Goal: Complete application form

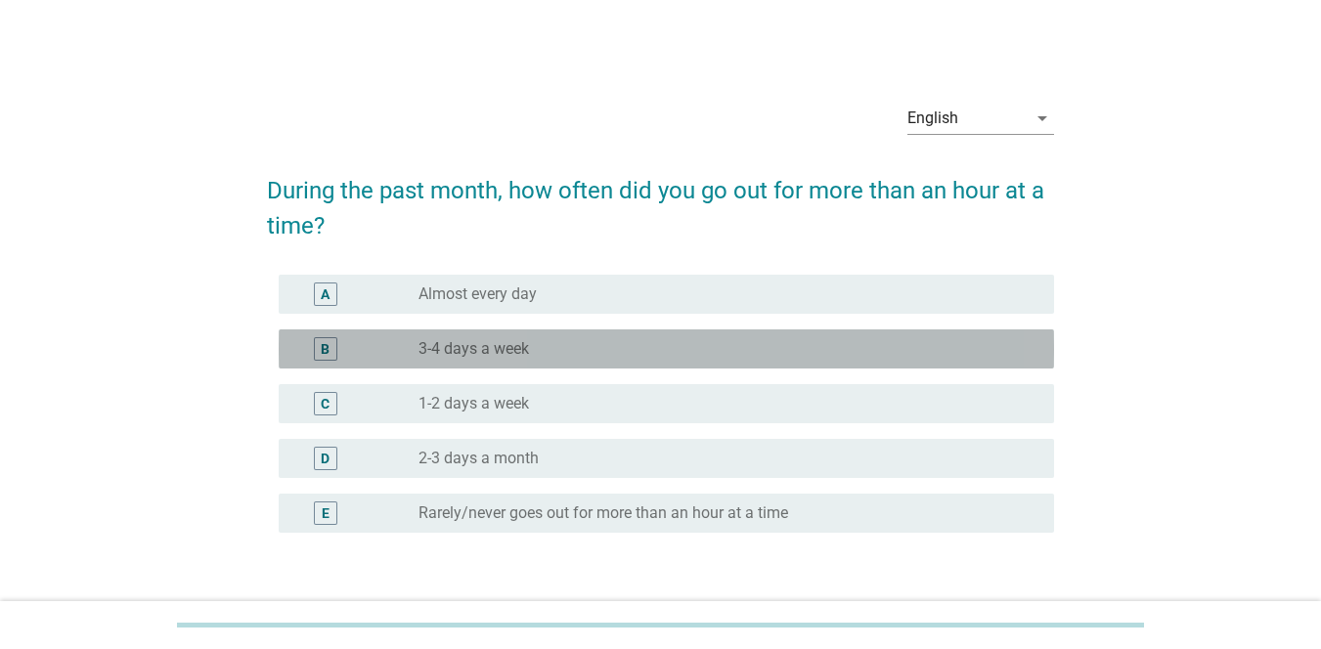
click at [476, 350] on label "3-4 days a week" at bounding box center [474, 349] width 111 height 20
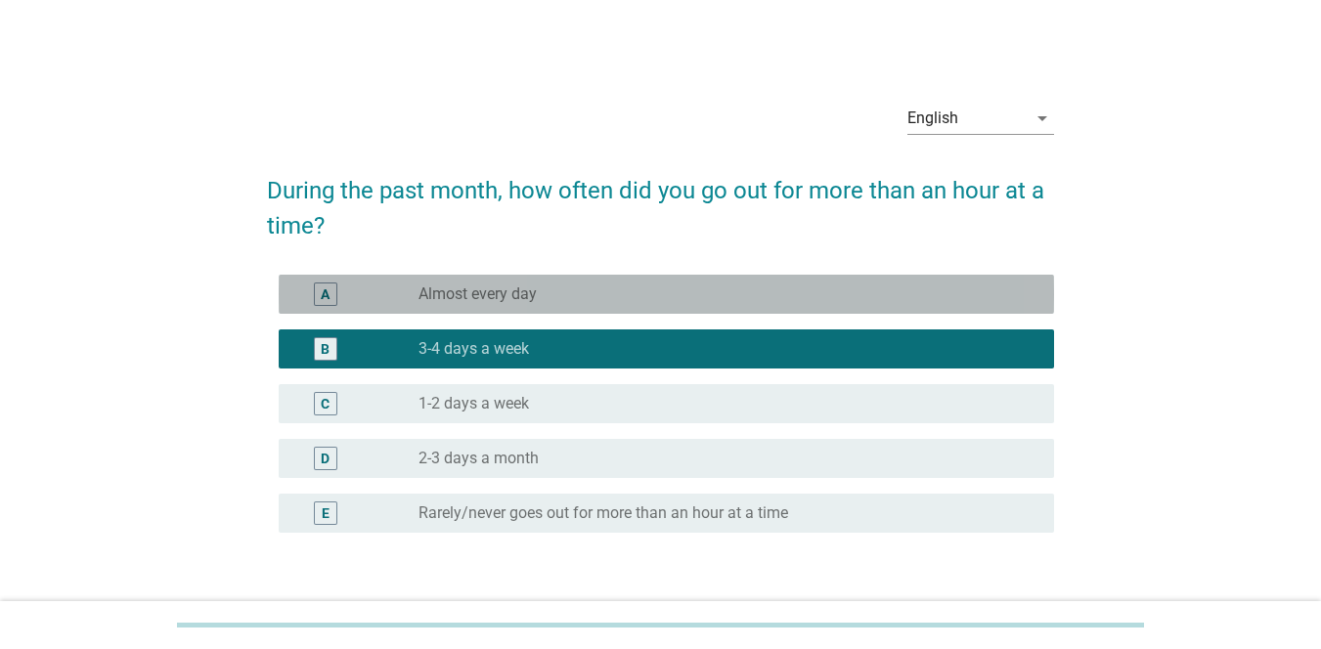
click at [619, 298] on div "radio_button_unchecked Almost every day" at bounding box center [721, 295] width 604 height 20
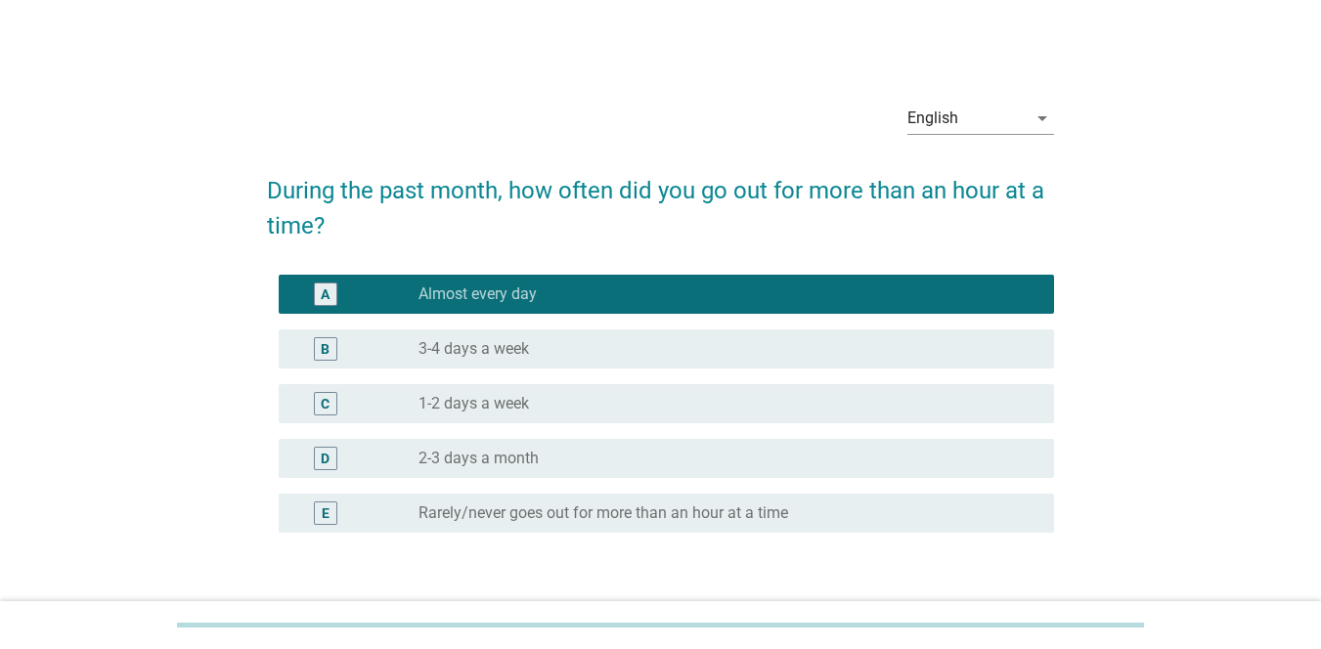
scroll to position [135, 0]
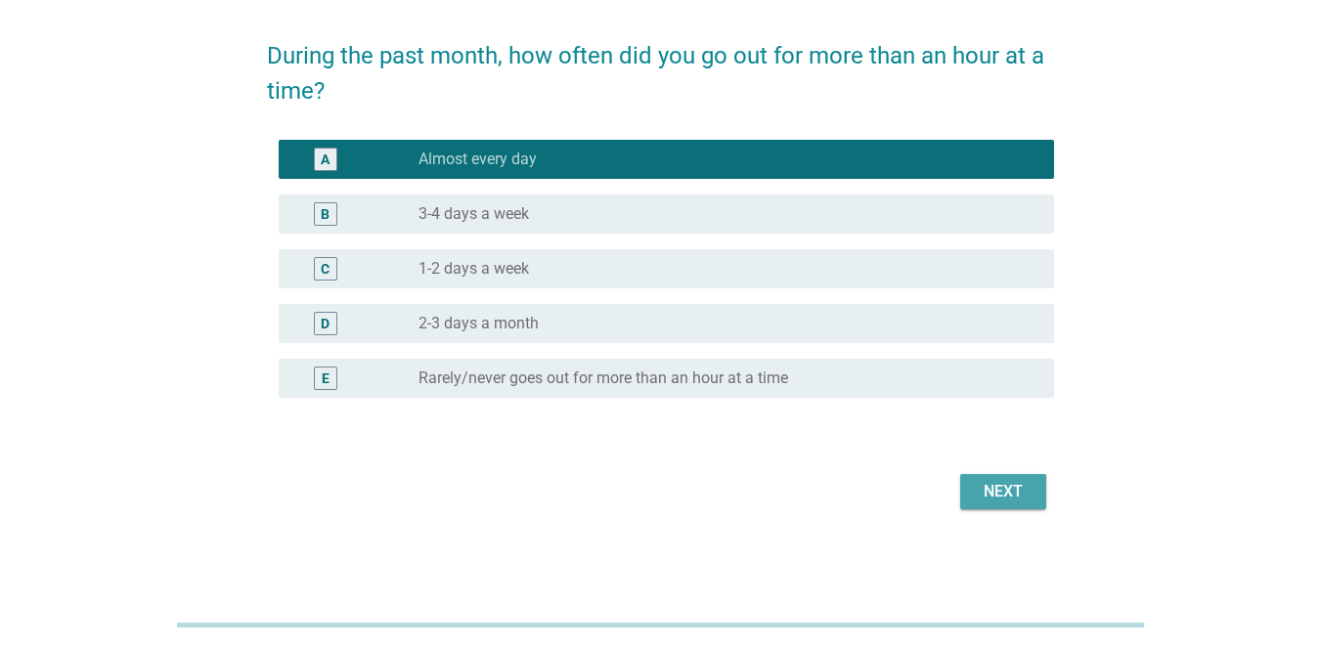
click at [962, 497] on div "Next" at bounding box center [1003, 491] width 55 height 23
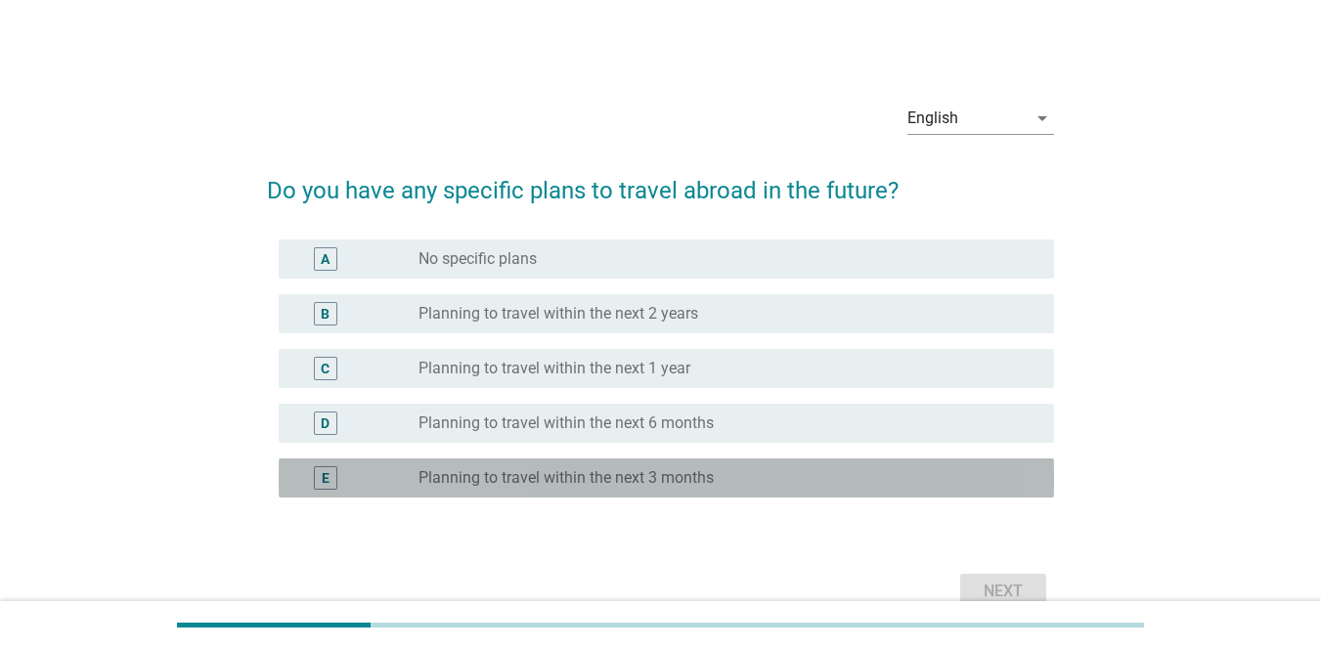
click at [721, 478] on div "radio_button_unchecked Planning to travel within the next 3 months" at bounding box center [721, 478] width 604 height 20
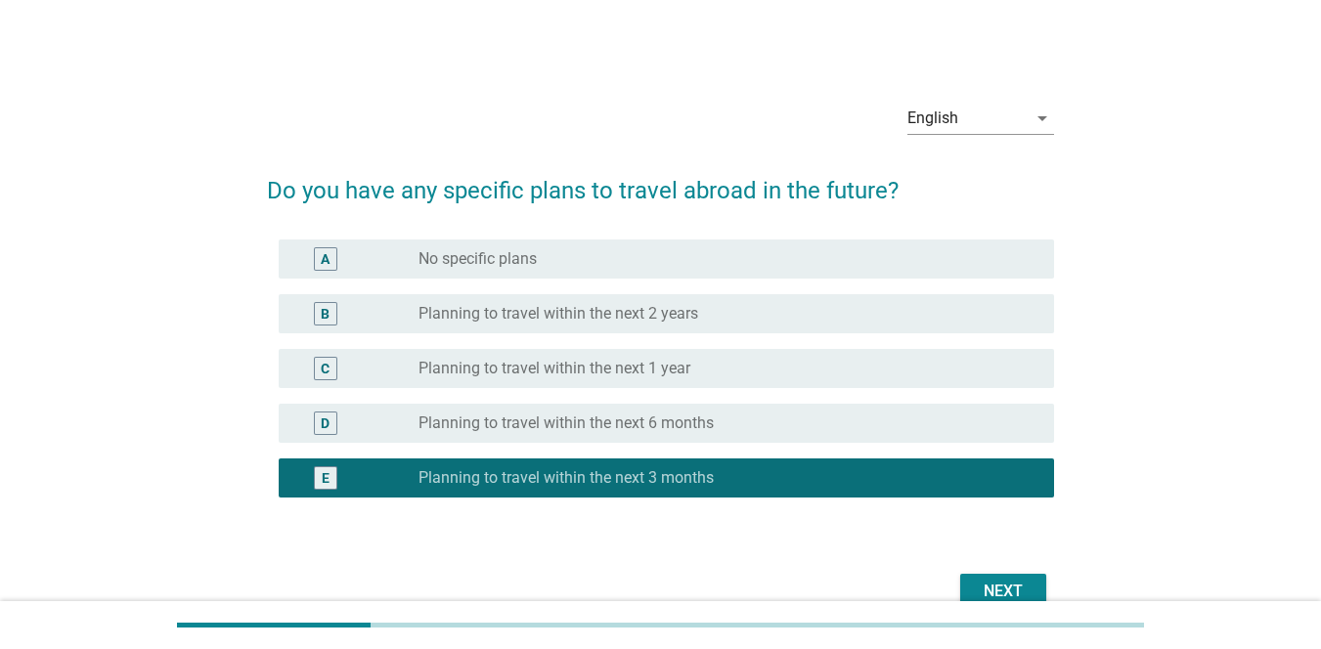
click at [962, 592] on button "Next" at bounding box center [1003, 591] width 86 height 35
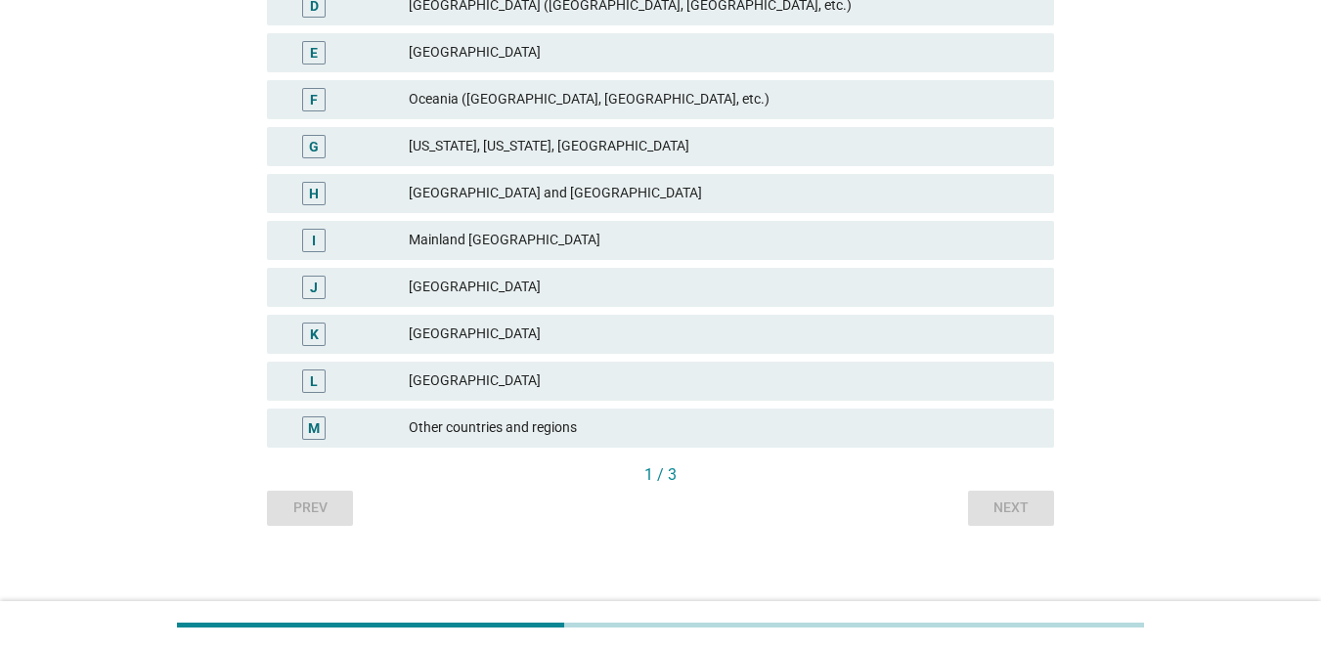
scroll to position [482, 0]
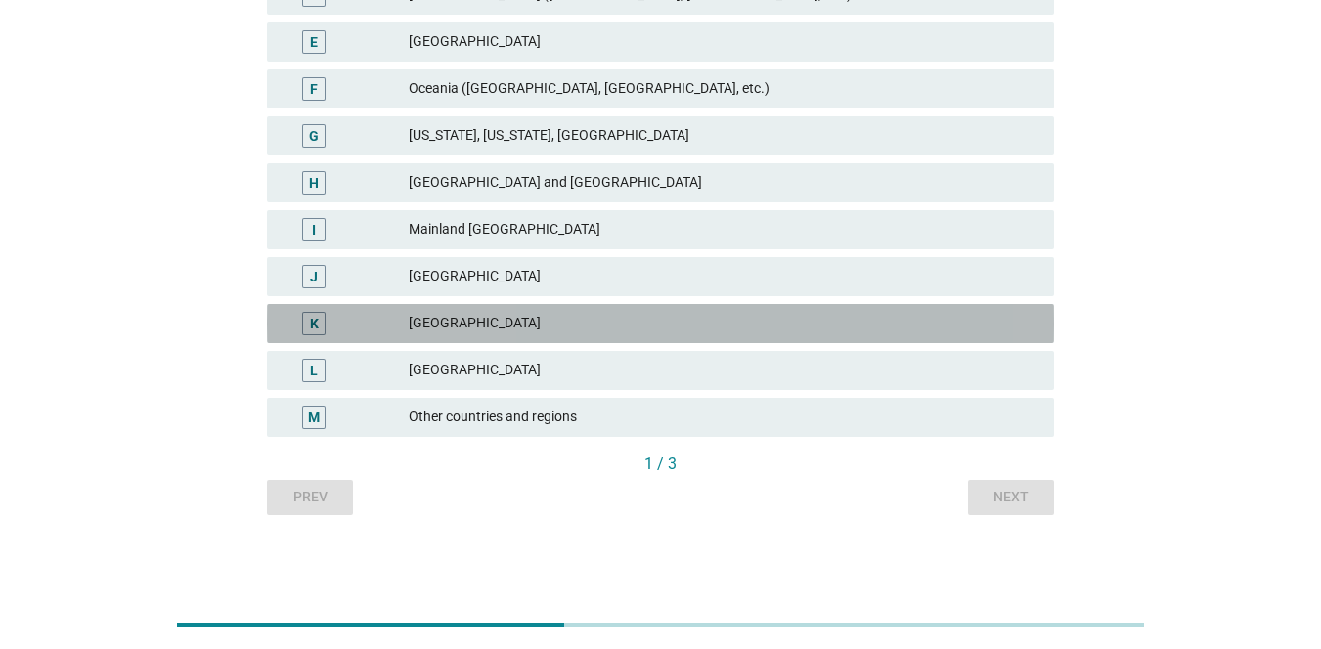
click at [455, 322] on div "[GEOGRAPHIC_DATA]" at bounding box center [724, 323] width 630 height 23
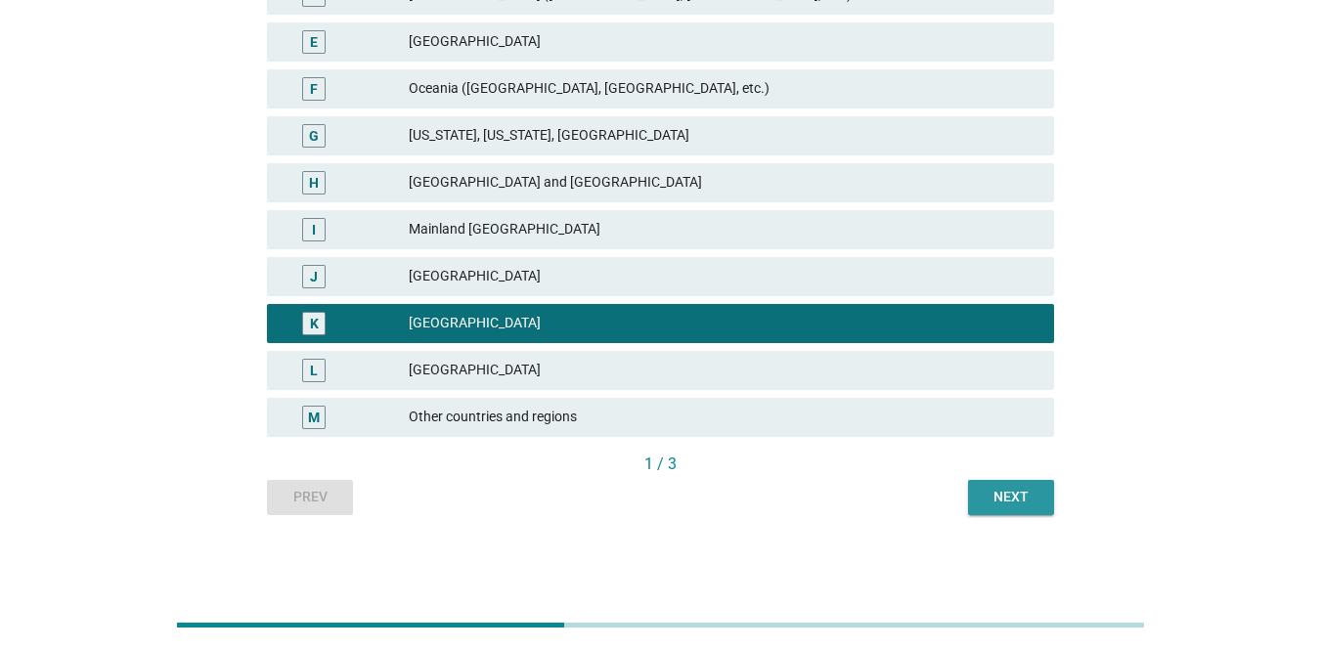
click at [962, 496] on div "Next" at bounding box center [1011, 497] width 55 height 21
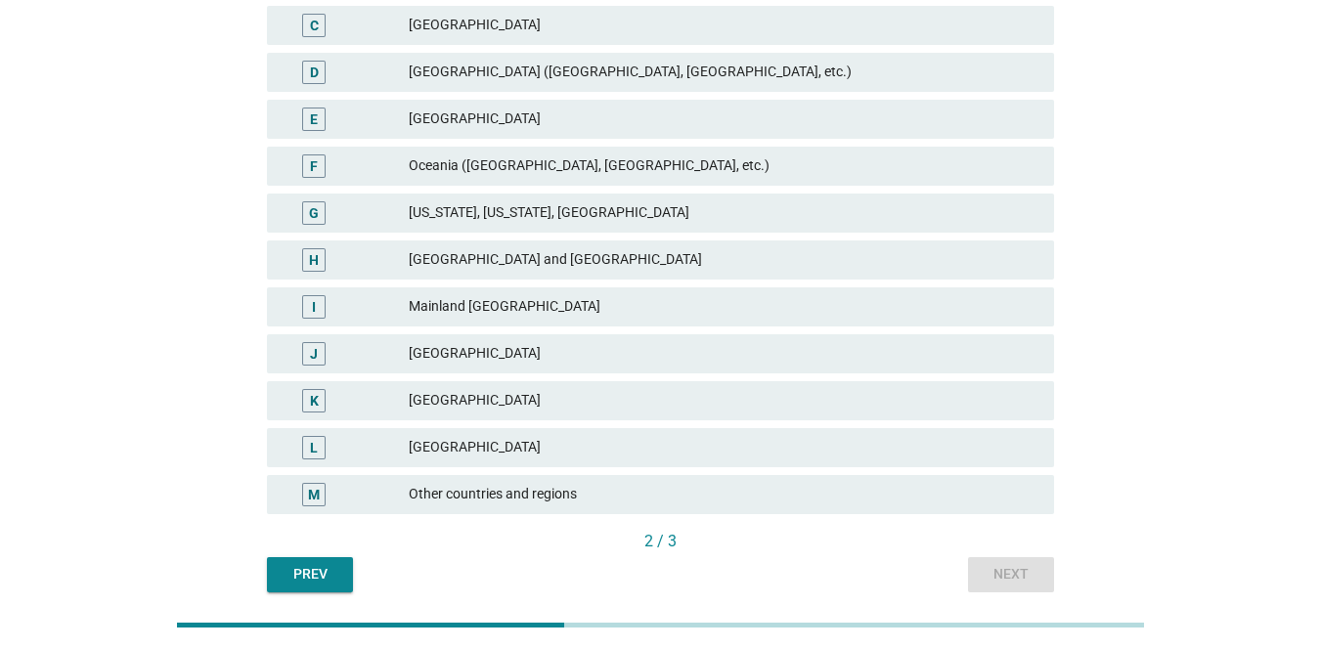
scroll to position [385, 0]
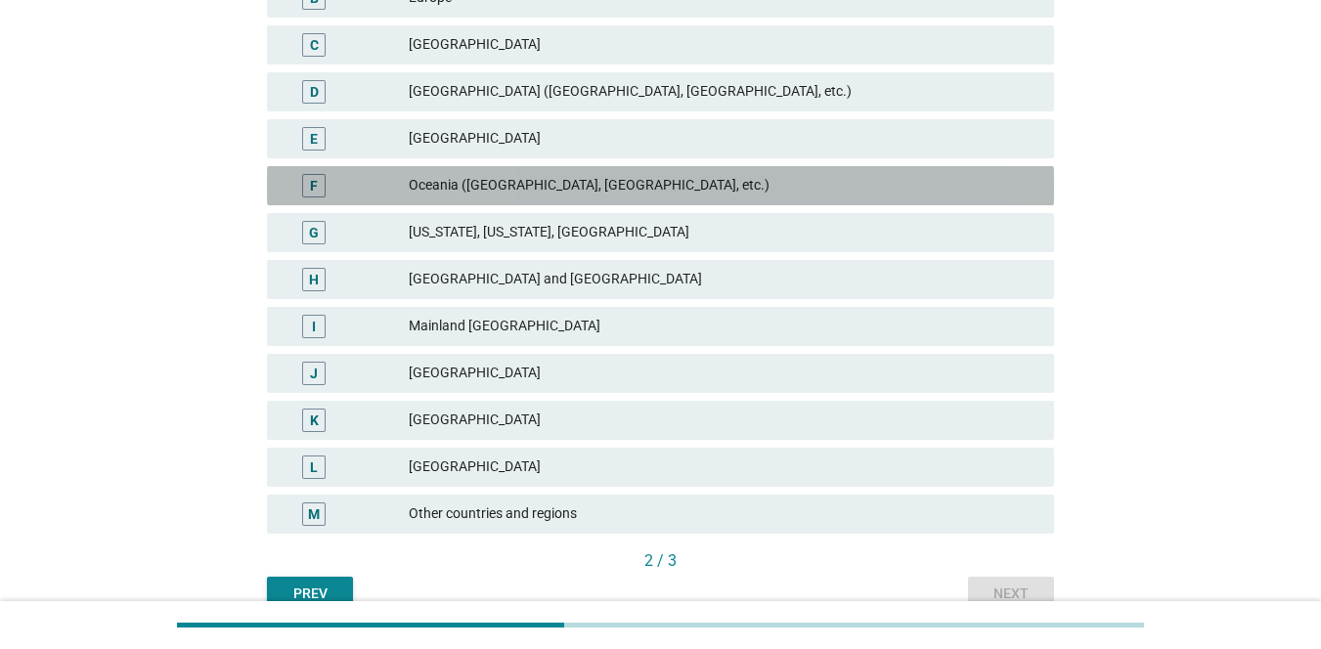
click at [570, 188] on div "Oceania ([GEOGRAPHIC_DATA], [GEOGRAPHIC_DATA], etc.)" at bounding box center [724, 185] width 630 height 23
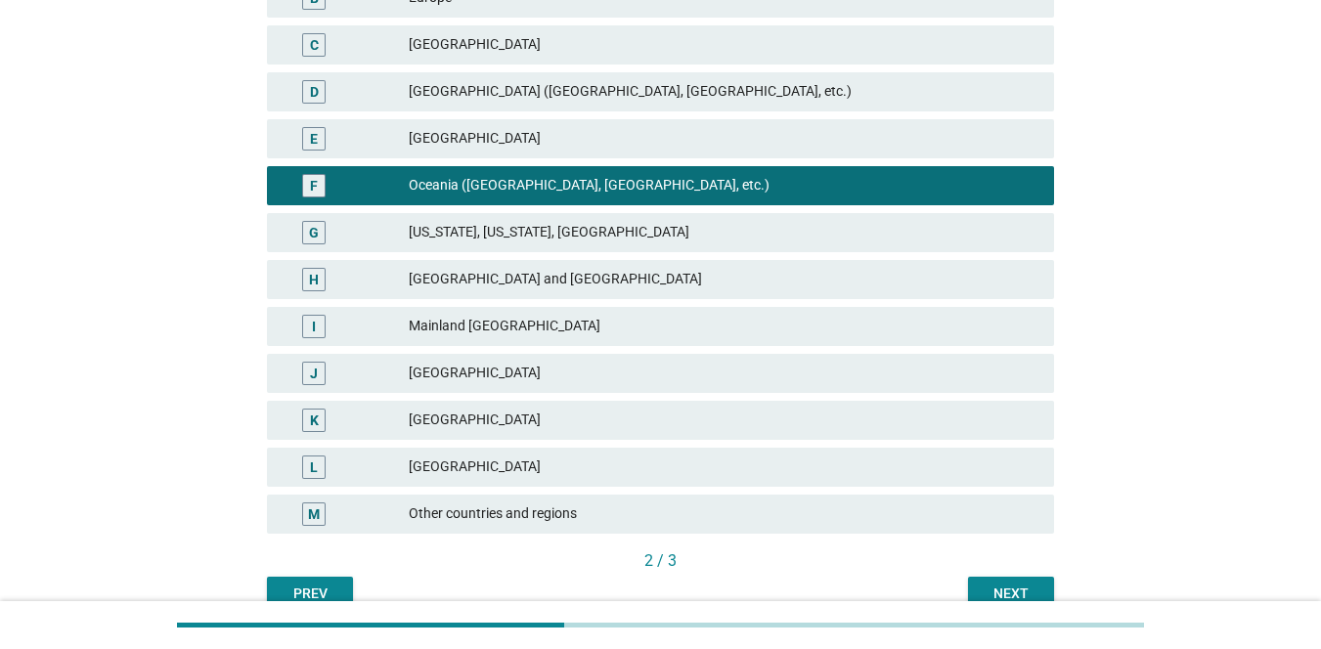
click at [962, 589] on div "Next" at bounding box center [1011, 594] width 55 height 21
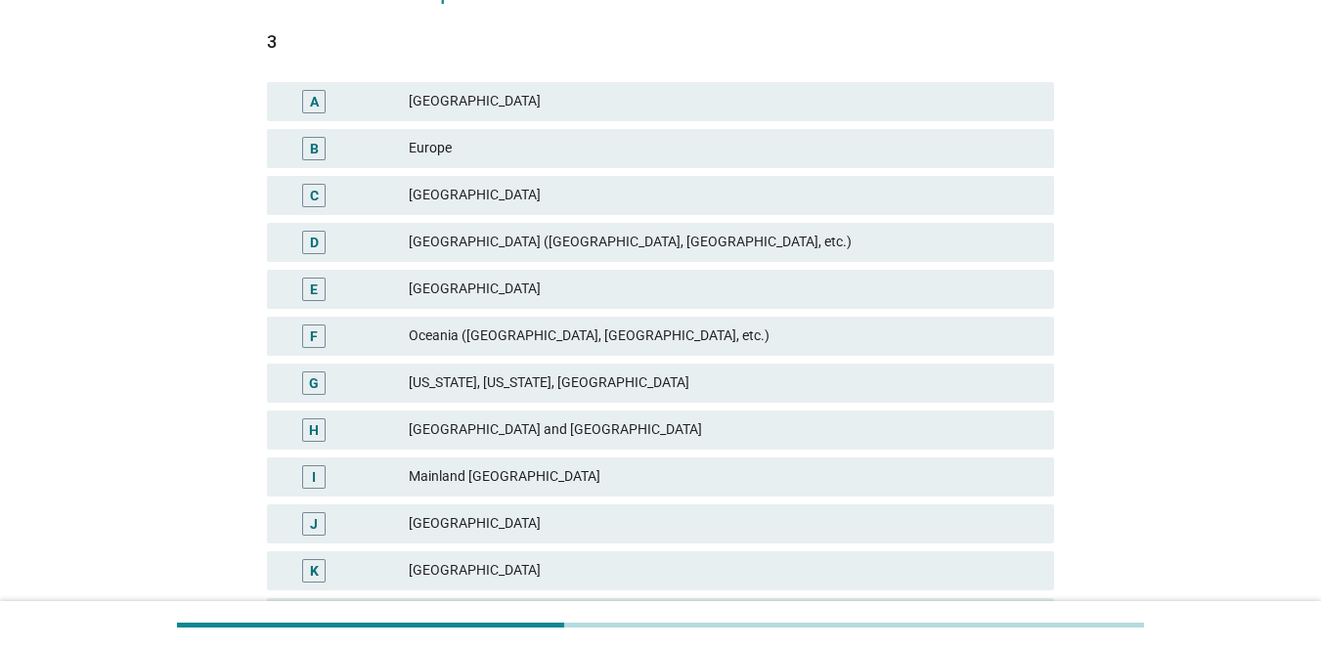
scroll to position [233, 0]
click at [403, 287] on div "E" at bounding box center [346, 291] width 126 height 23
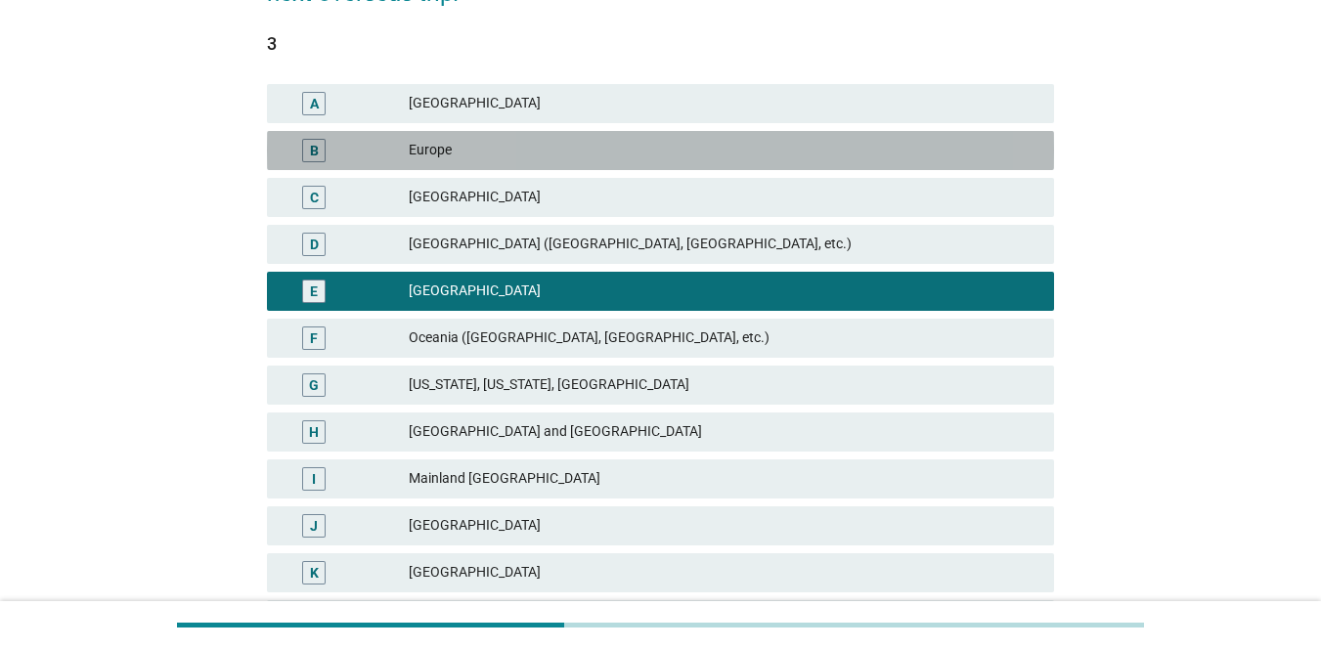
click at [359, 144] on div "B" at bounding box center [346, 150] width 126 height 23
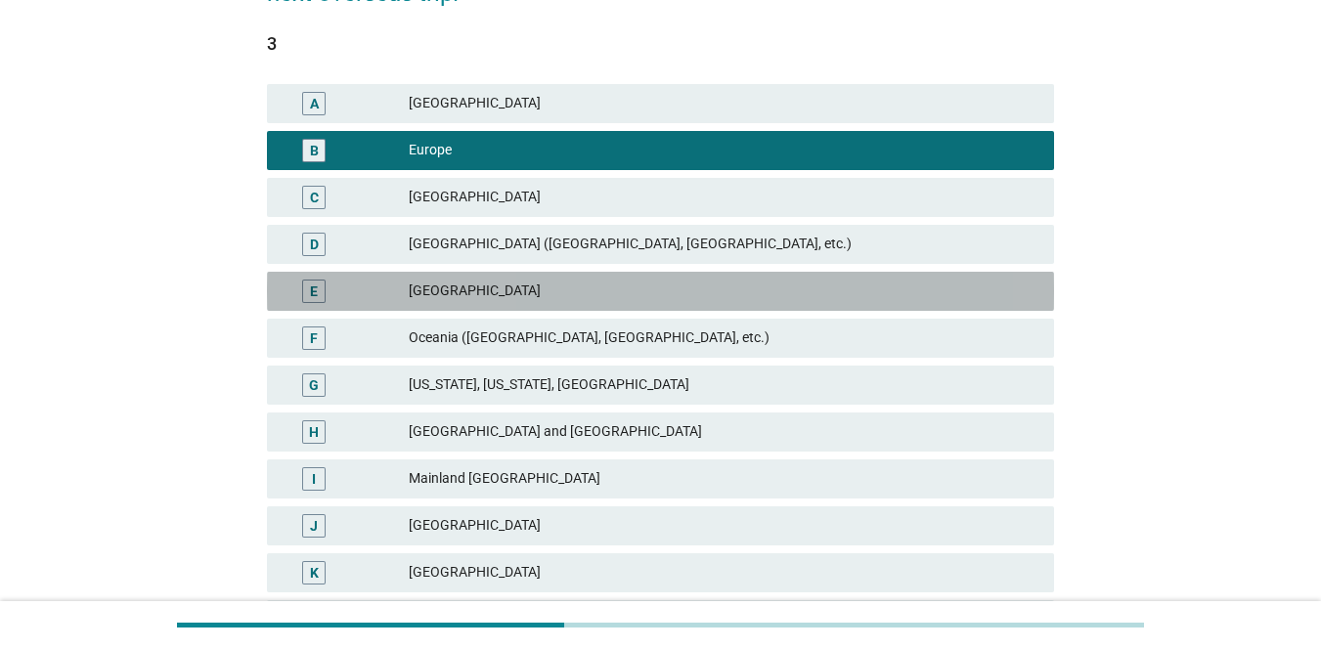
click at [313, 293] on div "E" at bounding box center [314, 291] width 8 height 21
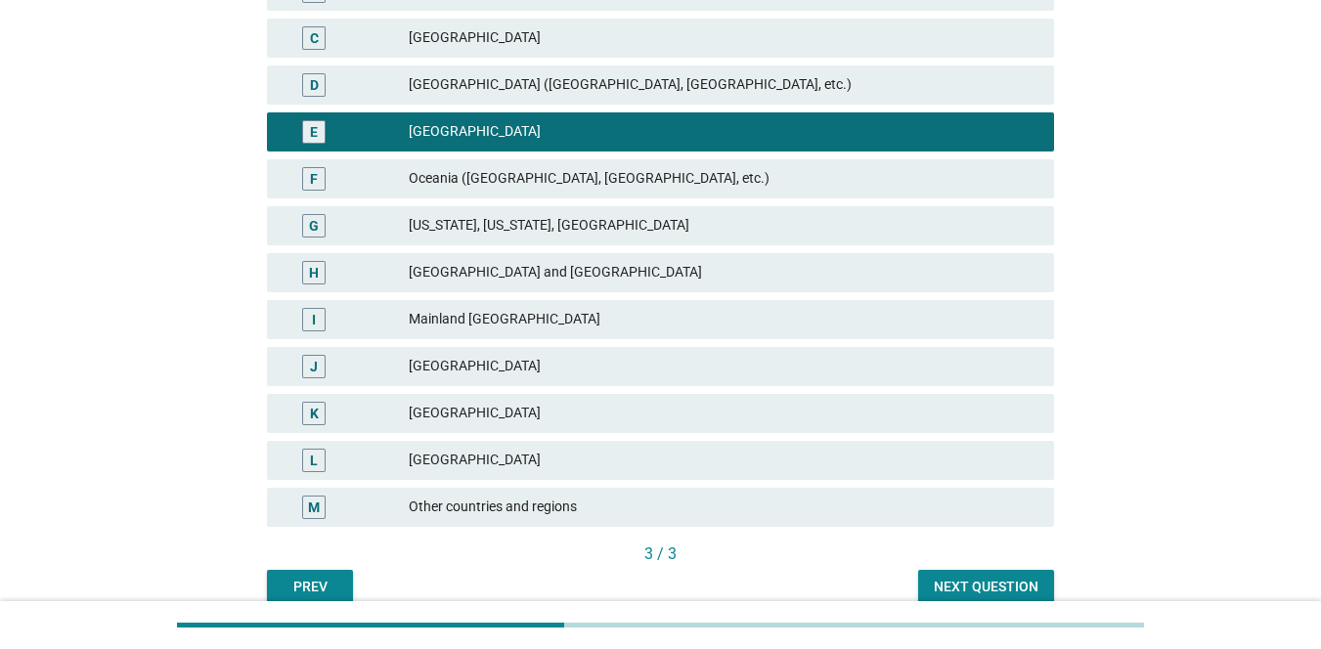
scroll to position [482, 0]
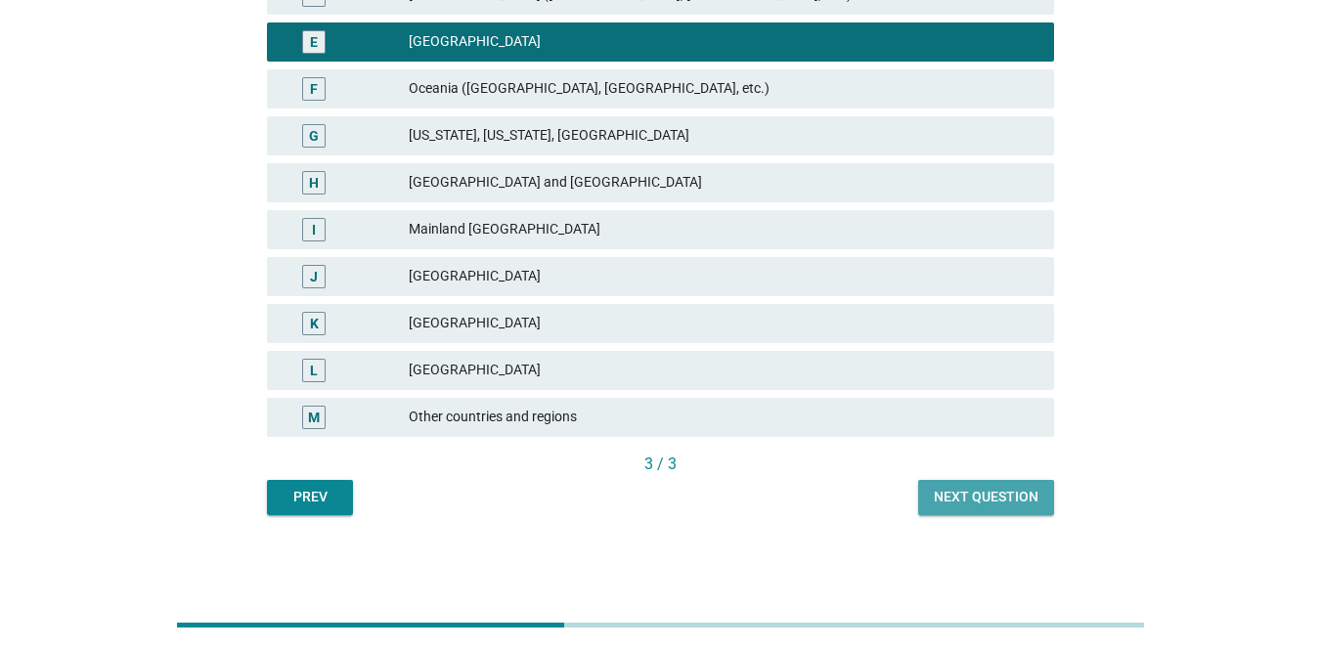
click at [962, 492] on div "Next question" at bounding box center [986, 497] width 105 height 21
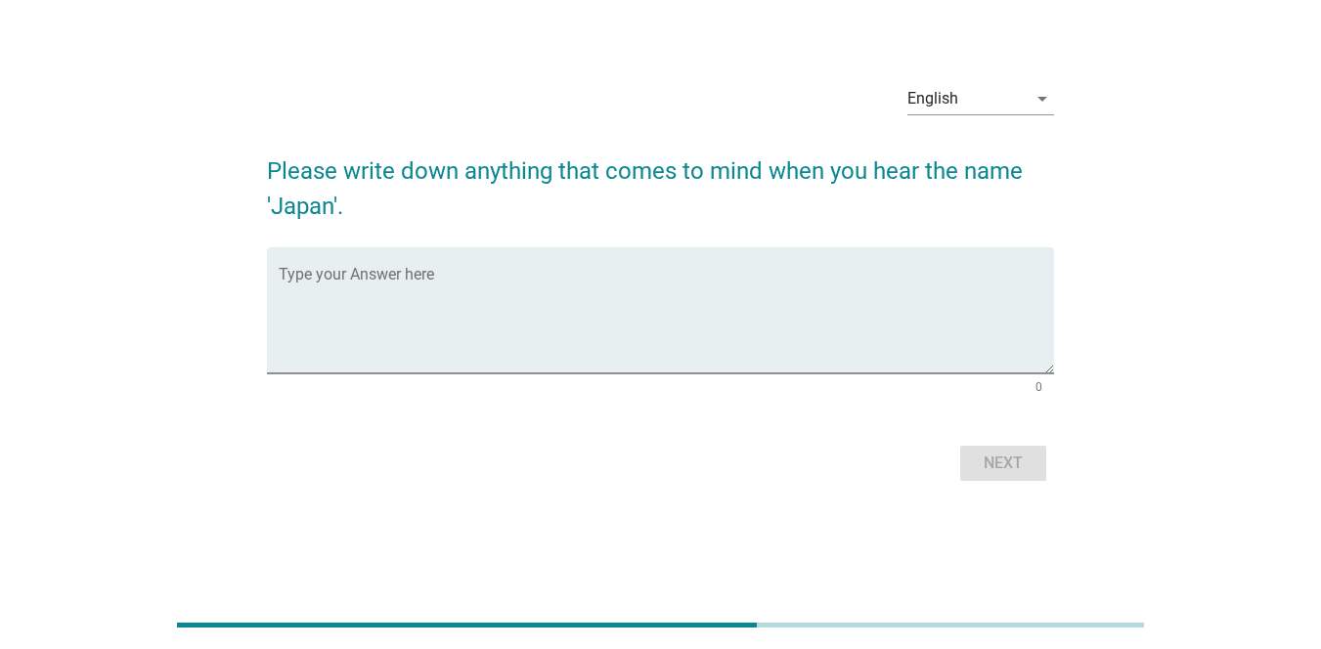
scroll to position [0, 0]
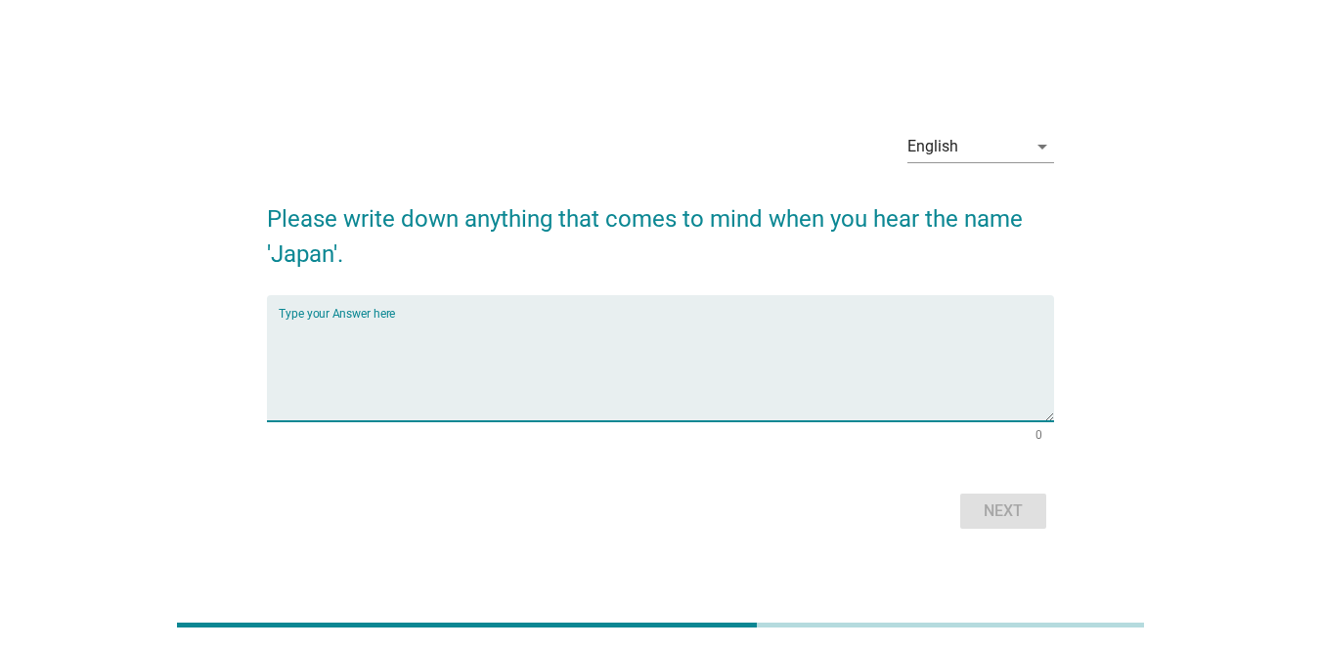
click at [686, 369] on textarea "Type your Answer here" at bounding box center [667, 370] width 776 height 103
type textarea "Sakura and [GEOGRAPHIC_DATA]."
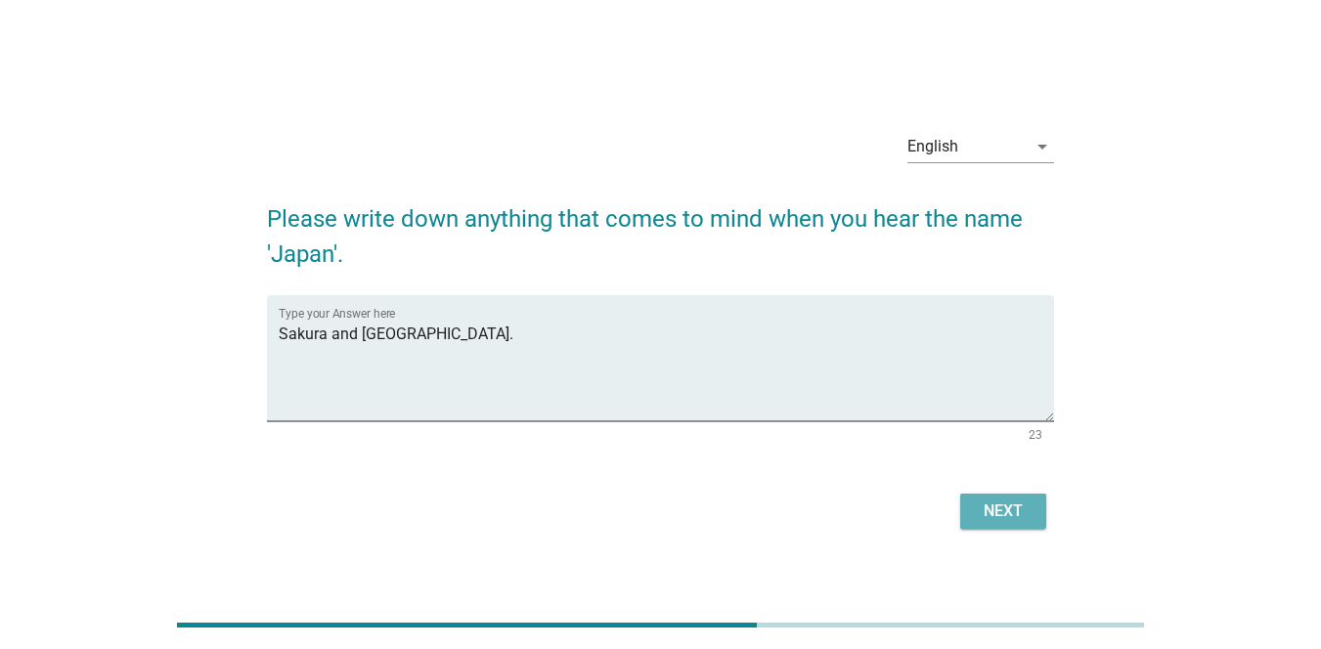
click at [962, 511] on button "Next" at bounding box center [1003, 511] width 86 height 35
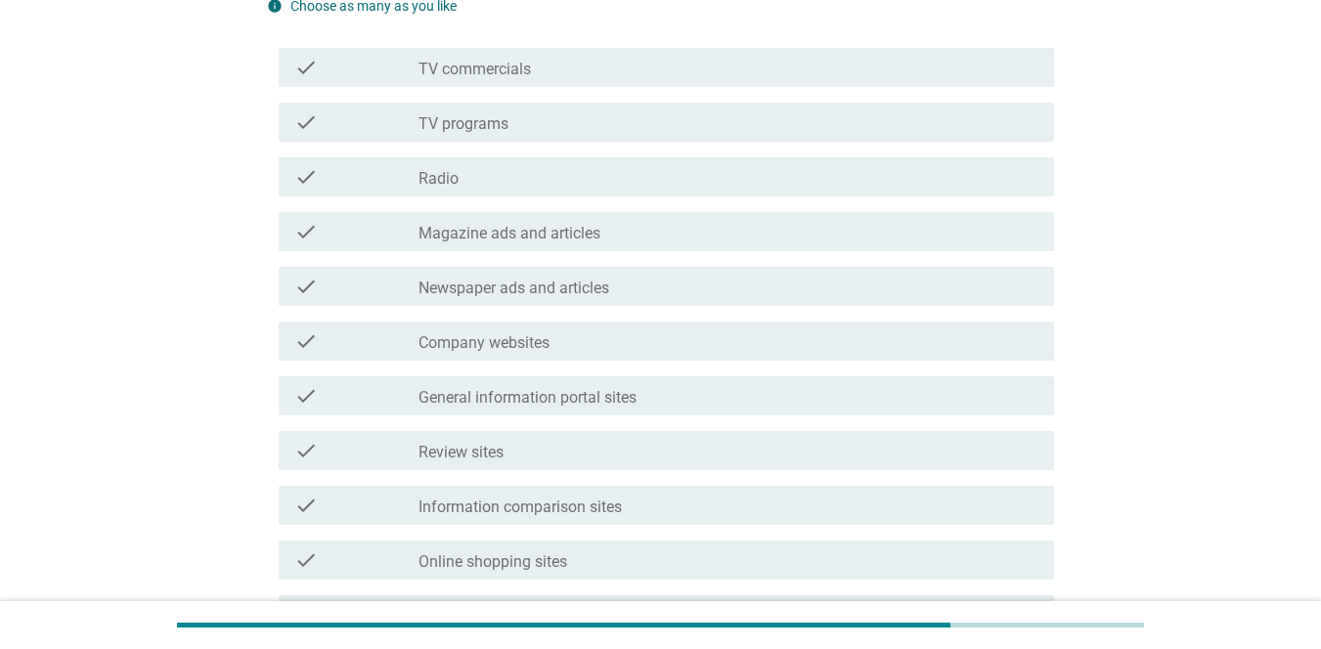
scroll to position [259, 0]
click at [599, 238] on label "Magazine ads and articles" at bounding box center [510, 230] width 182 height 20
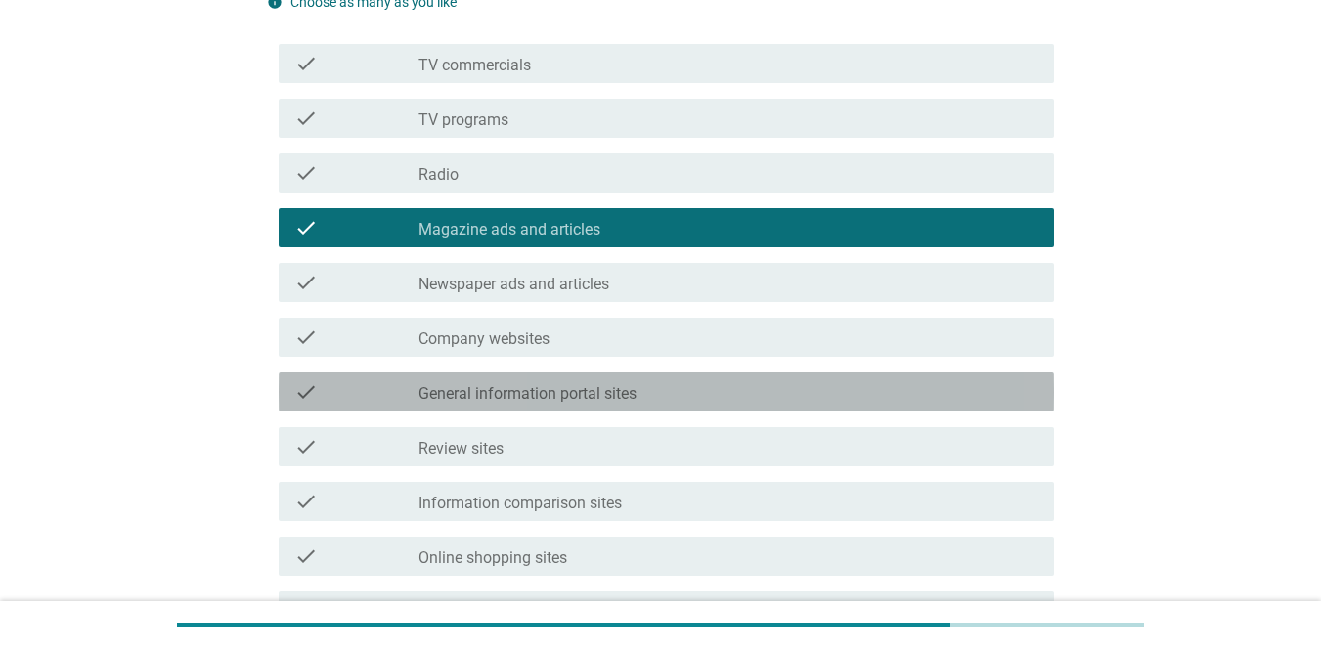
click at [541, 407] on div "check check_box_outline_blank General information portal sites" at bounding box center [667, 392] width 776 height 39
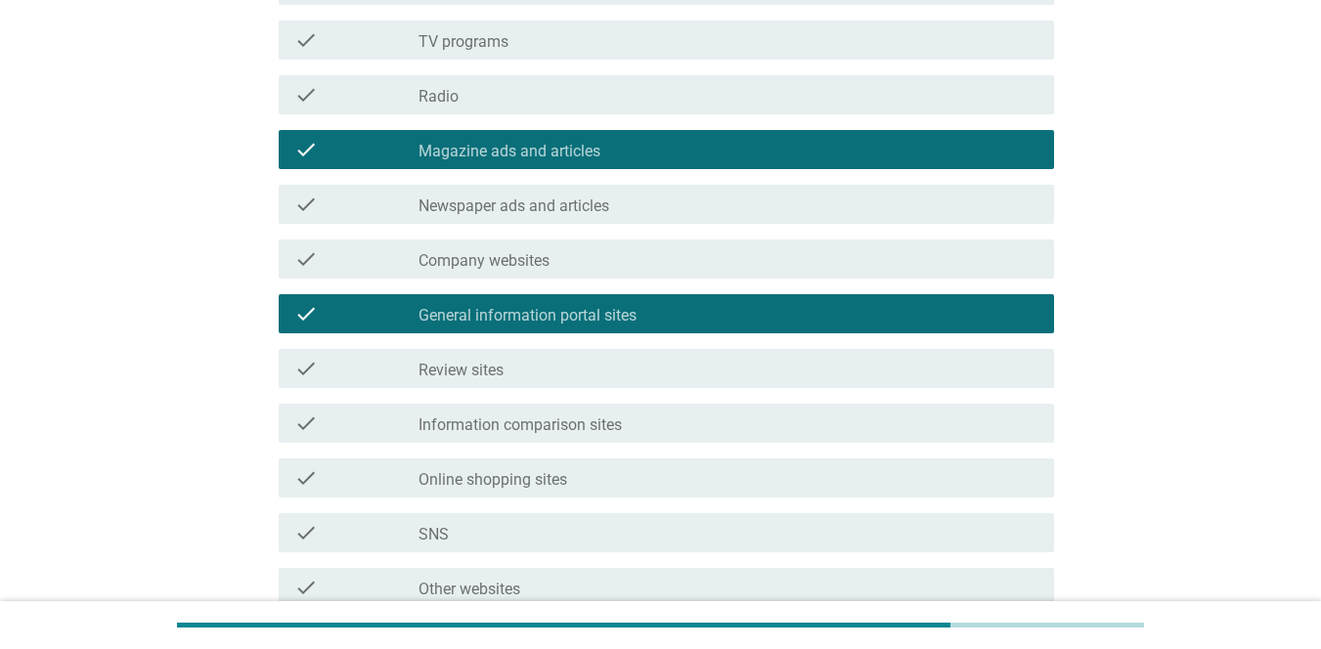
scroll to position [333, 0]
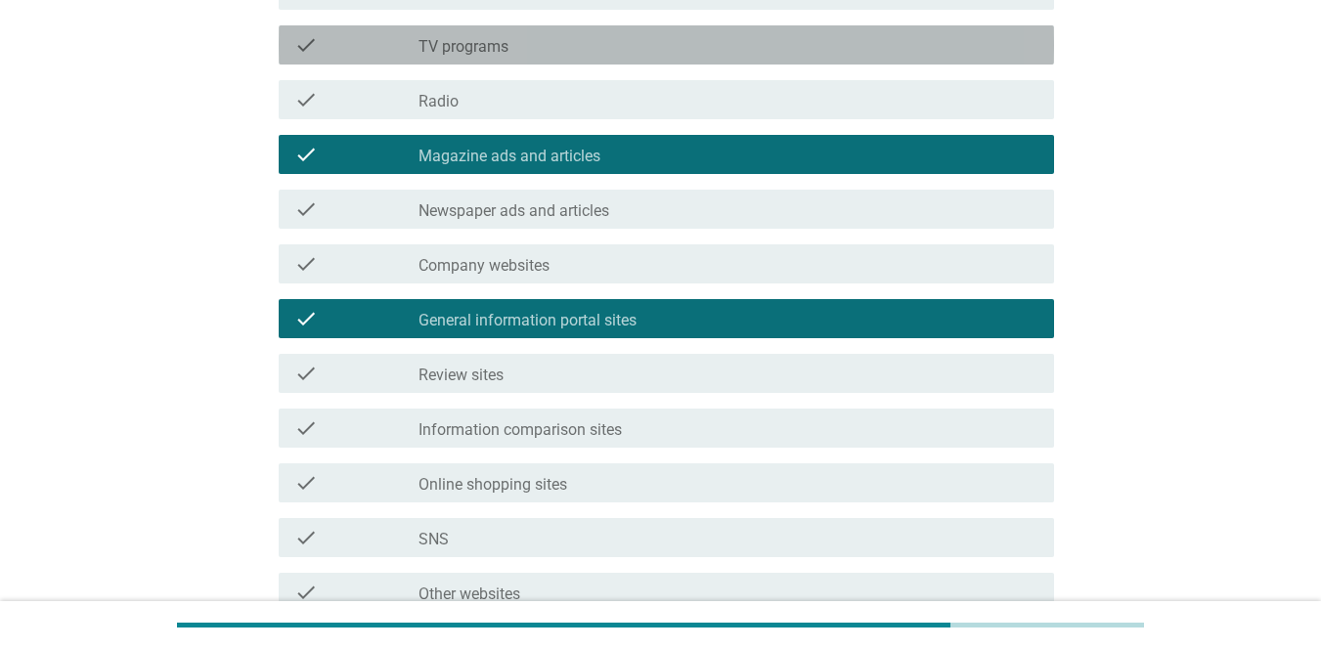
click at [621, 55] on div "check_box_outline_blank TV programs" at bounding box center [729, 44] width 620 height 23
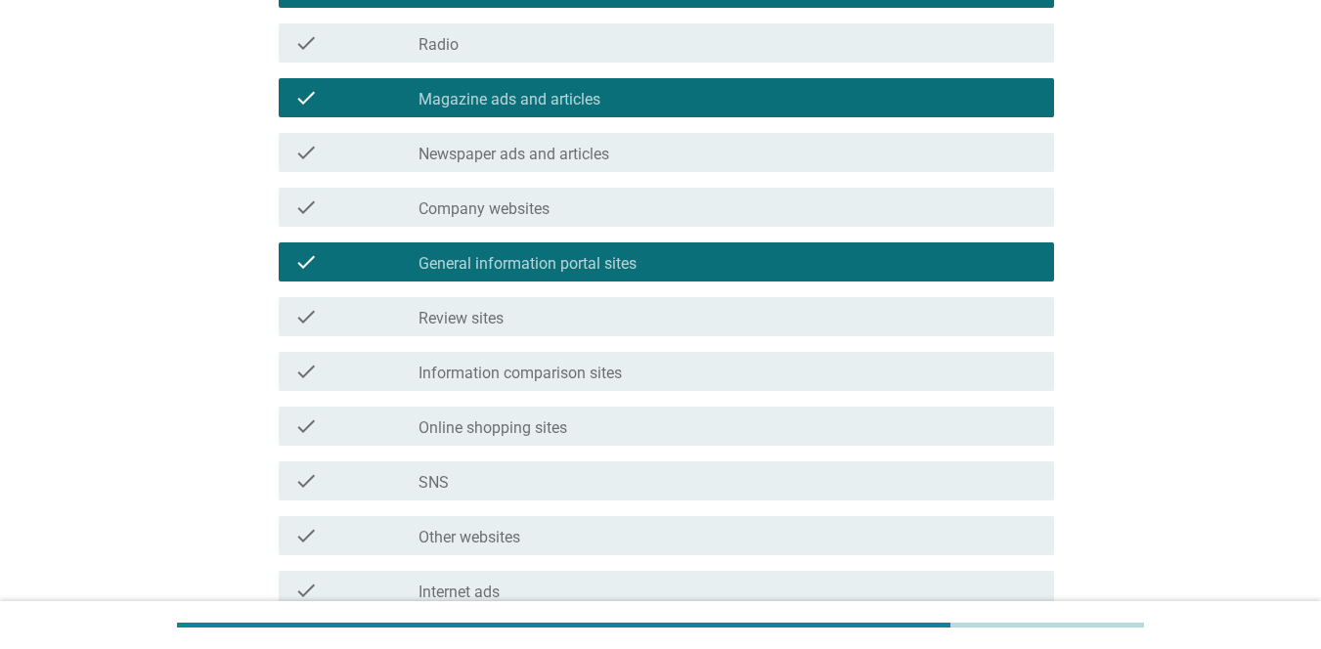
scroll to position [688, 0]
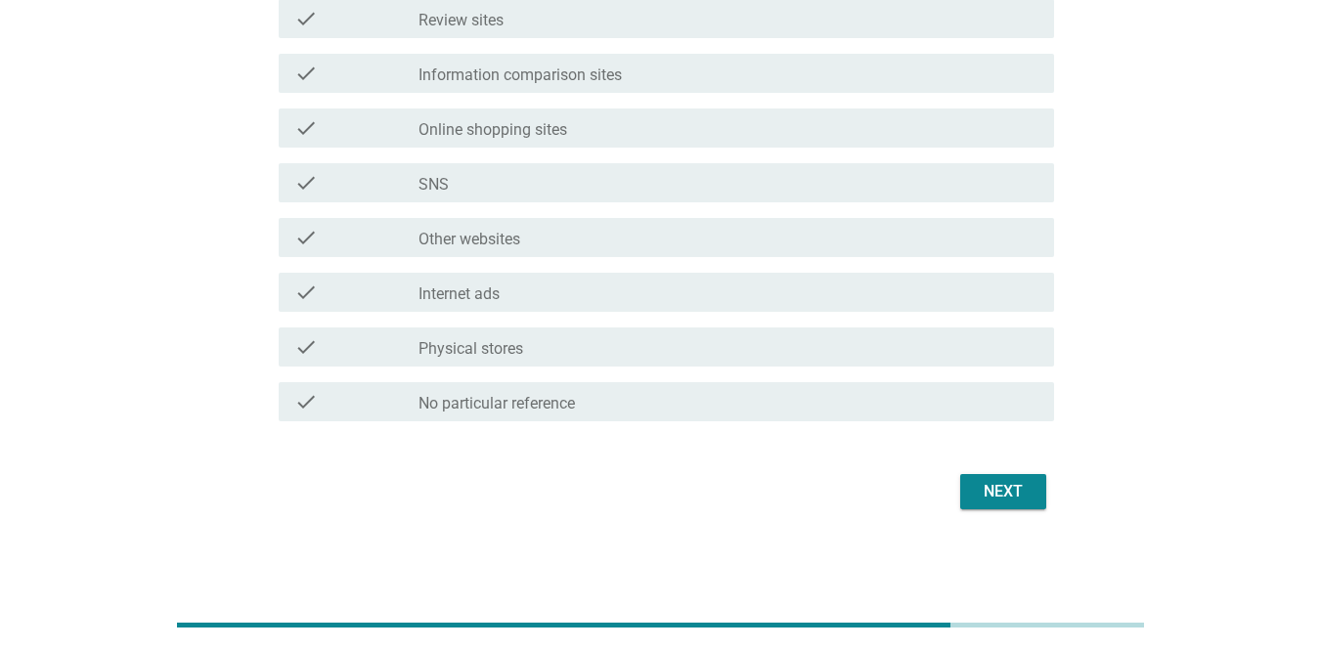
click at [962, 489] on div "Next" at bounding box center [1003, 491] width 55 height 23
